Goal: Task Accomplishment & Management: Use online tool/utility

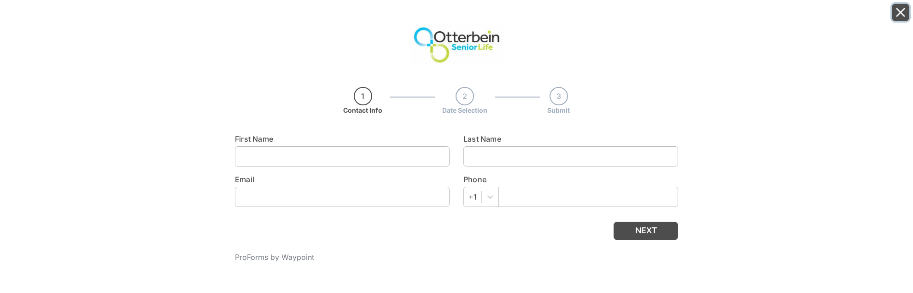
click at [904, 10] on icon "Close" at bounding box center [900, 12] width 9 height 9
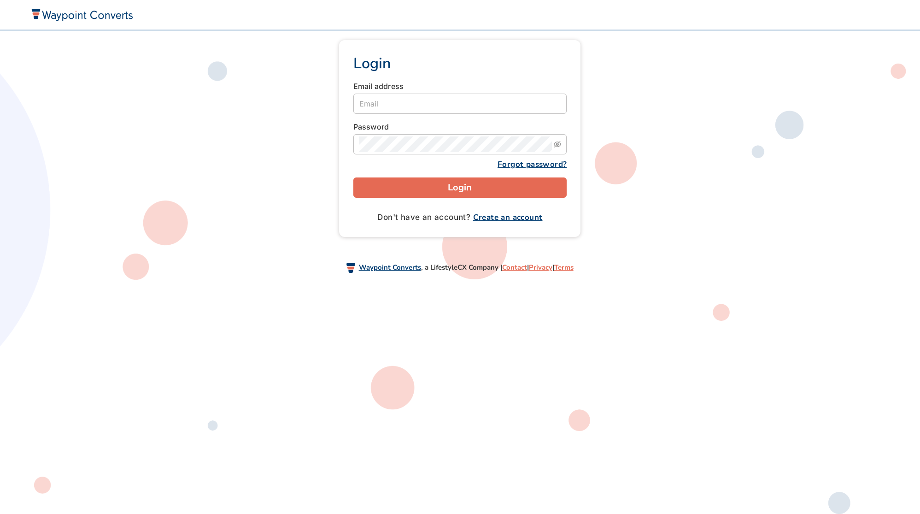
click at [381, 103] on input "Email" at bounding box center [460, 104] width 214 height 20
click at [291, 111] on div "Login Email address Password Forgot password? Login Don't have an account? Crea…" at bounding box center [459, 138] width 437 height 197
click at [387, 102] on input "Email" at bounding box center [460, 104] width 214 height 20
click at [310, 107] on div "Login Email address Password Forgot password? Login Don't have an account? Crea…" at bounding box center [459, 138] width 437 height 197
